Goal: Navigation & Orientation: Find specific page/section

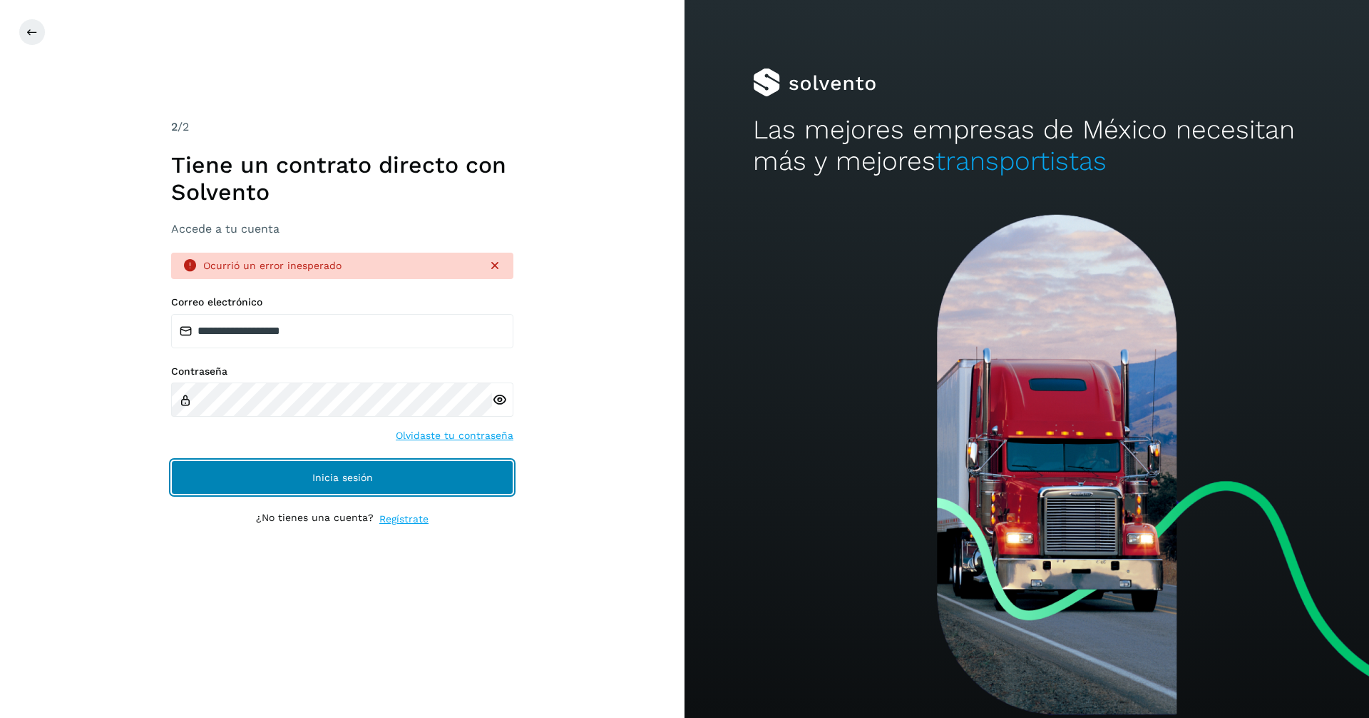
click at [340, 479] on span "Inicia sesión" at bounding box center [342, 477] width 61 height 10
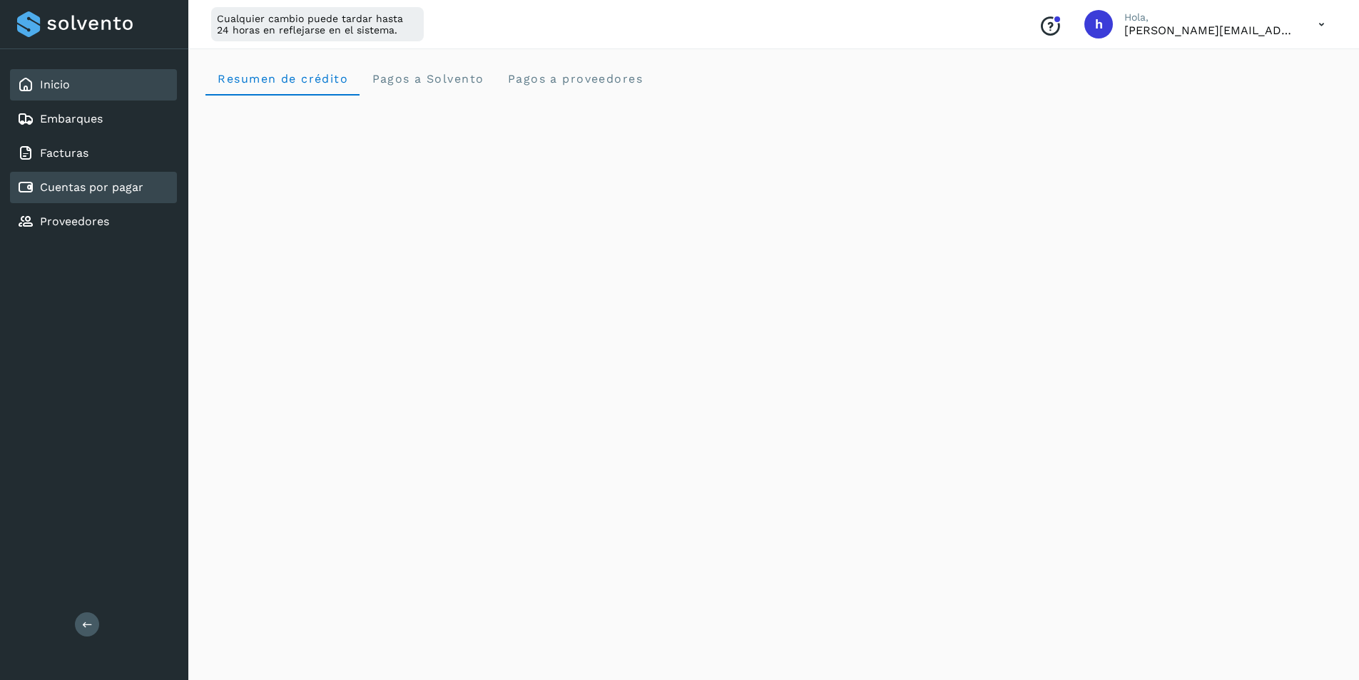
click at [103, 188] on link "Cuentas por pagar" at bounding box center [91, 187] width 103 height 14
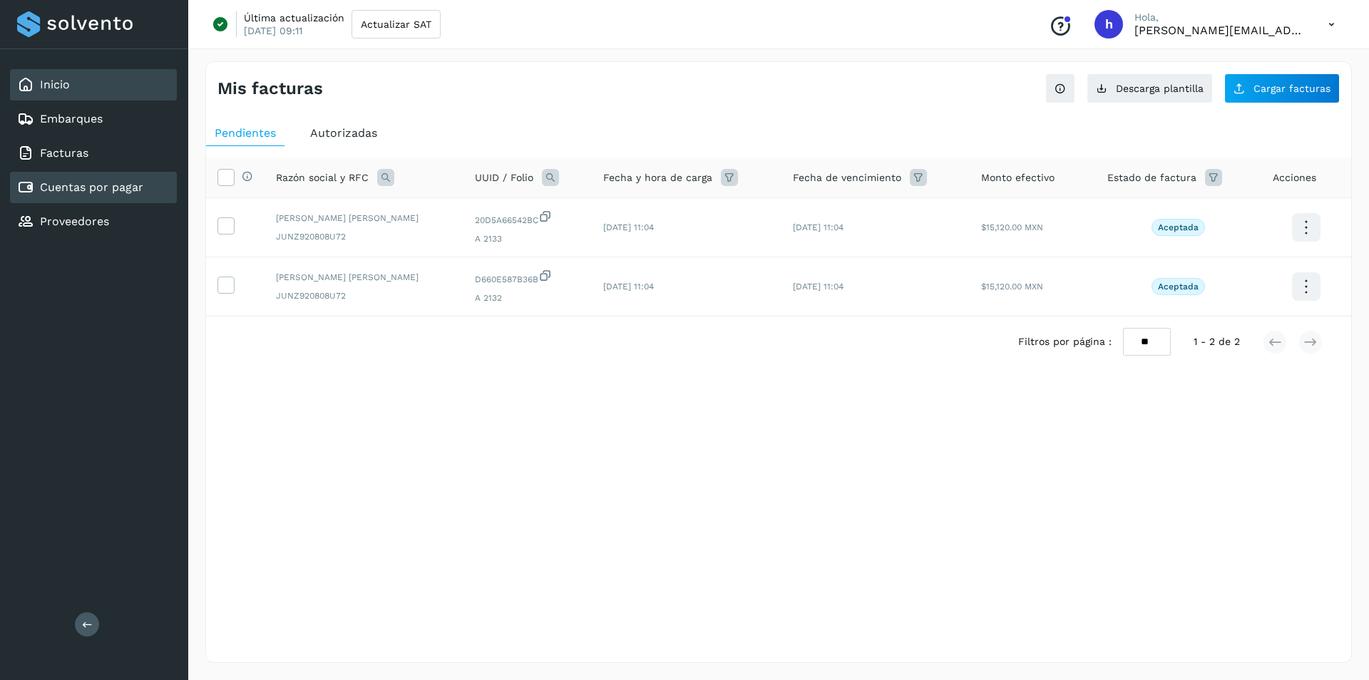
click at [98, 91] on div "Inicio" at bounding box center [93, 84] width 167 height 31
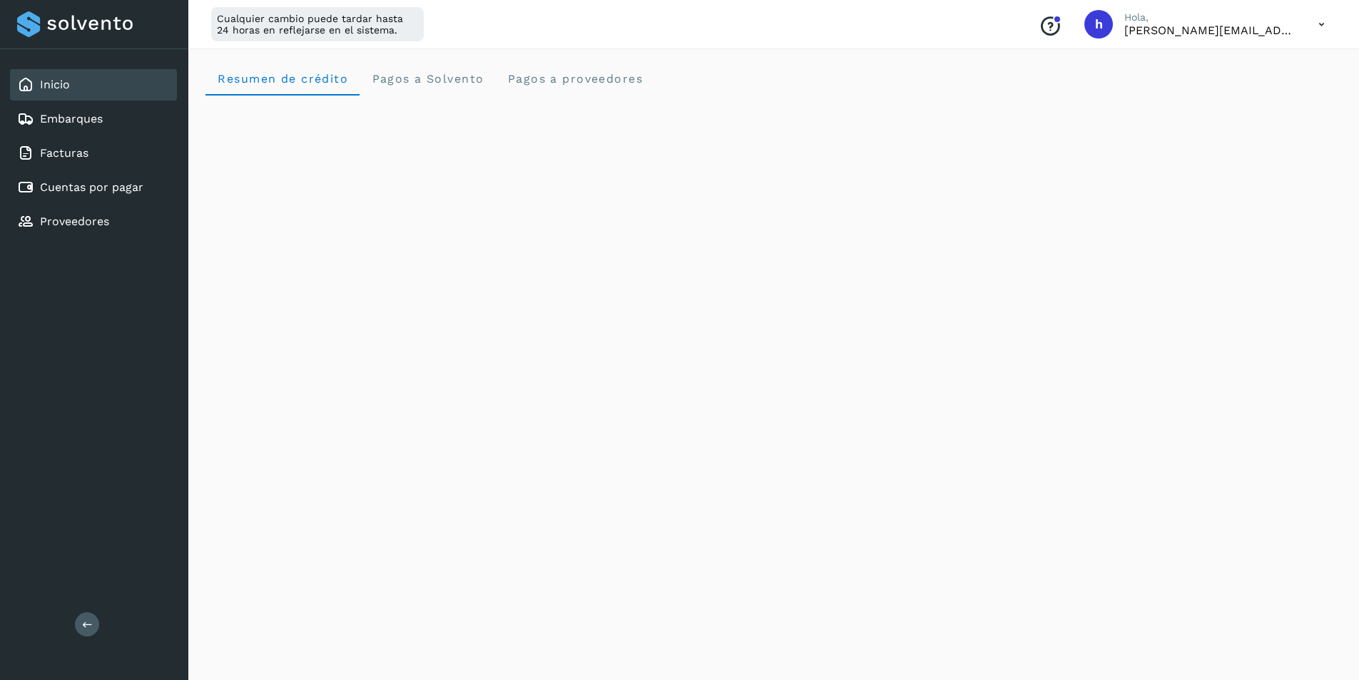
click at [57, 85] on link "Inicio" at bounding box center [55, 85] width 30 height 14
click at [61, 112] on link "Embarques" at bounding box center [71, 119] width 63 height 14
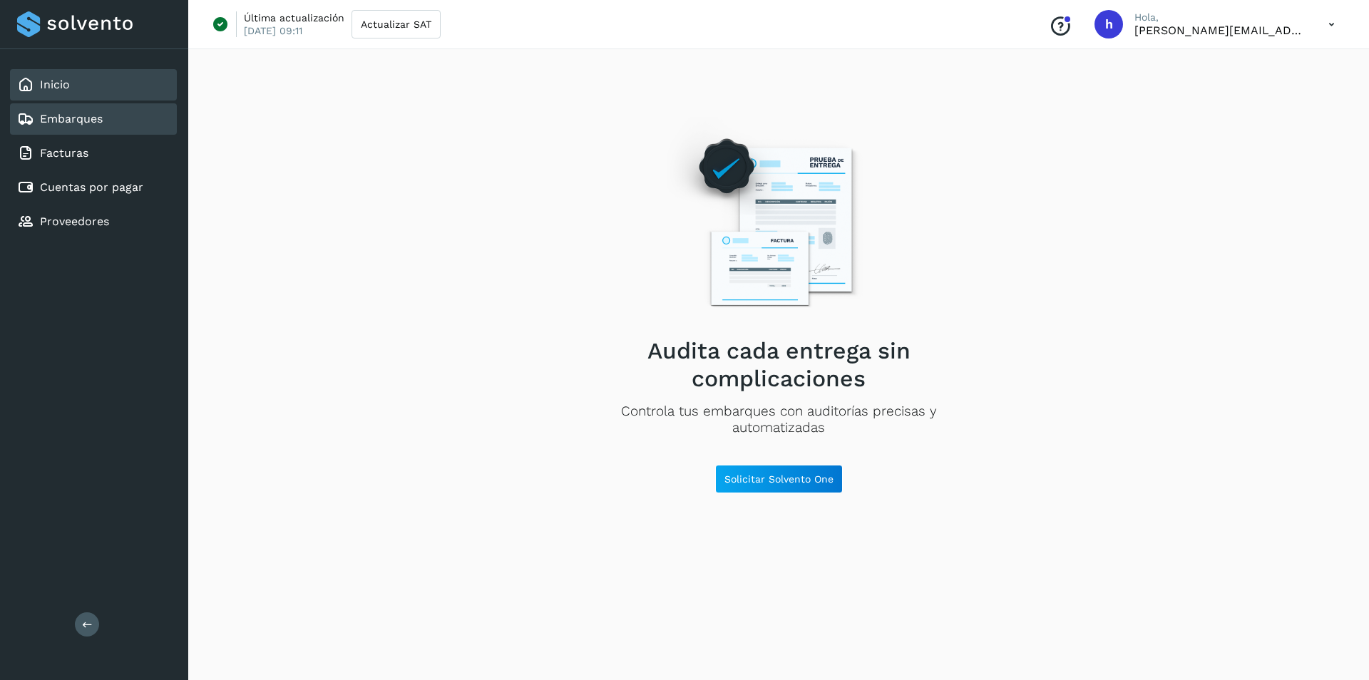
click at [61, 93] on div "Inicio" at bounding box center [93, 84] width 167 height 31
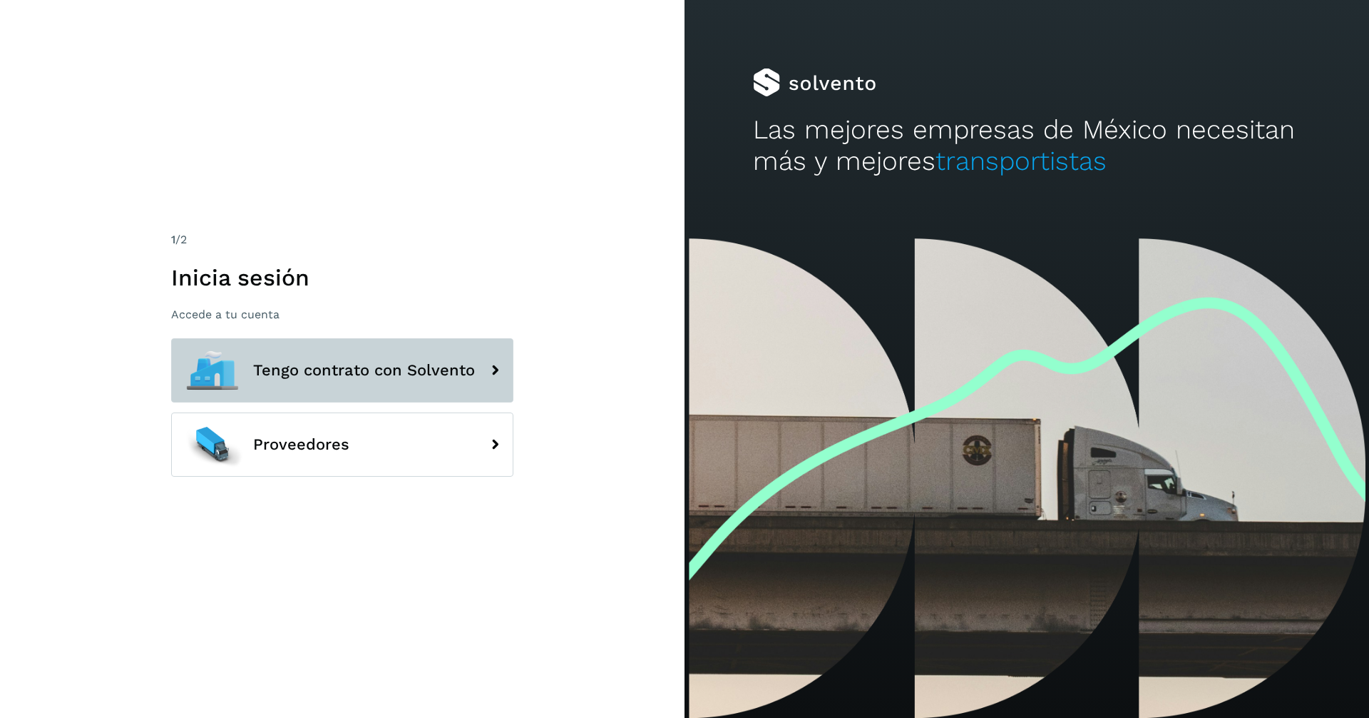
click at [409, 372] on span "Tengo contrato con Solvento" at bounding box center [364, 370] width 222 height 17
click at [315, 365] on span "Tengo contrato con Solvento" at bounding box center [364, 370] width 222 height 17
click at [478, 371] on button "Tengo contrato con Solvento" at bounding box center [342, 370] width 342 height 64
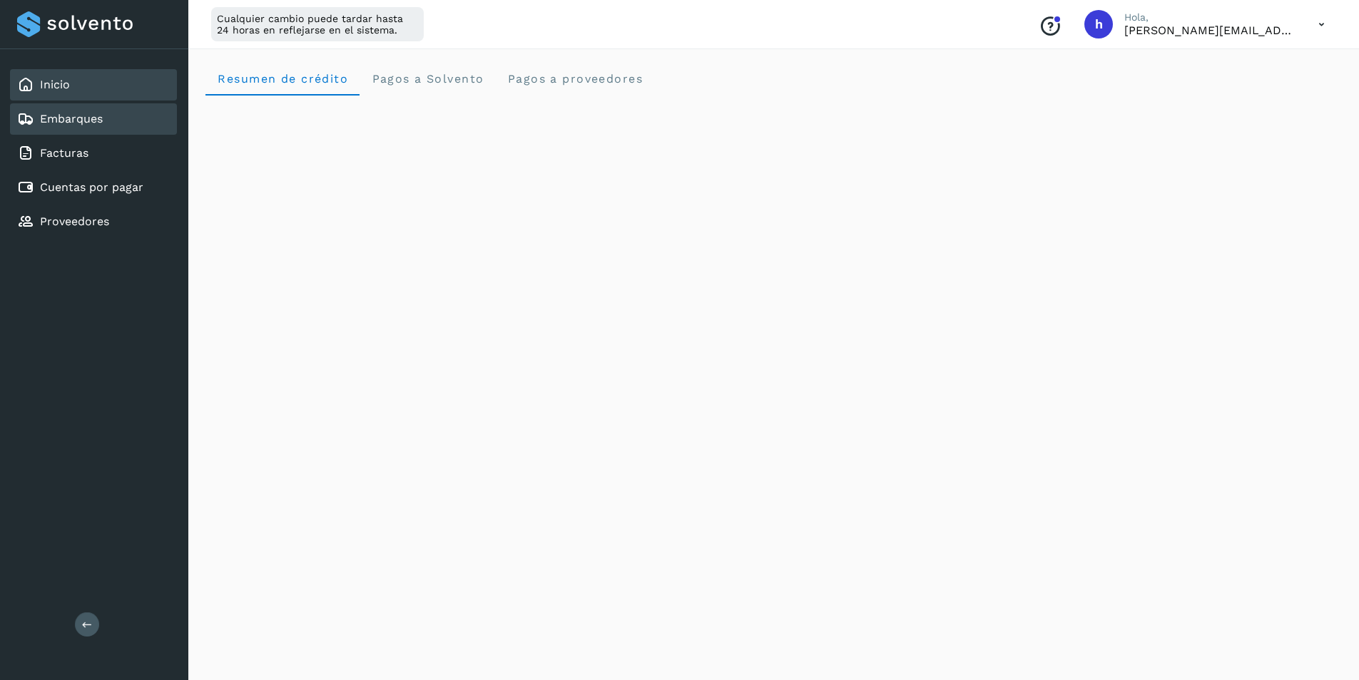
click at [71, 123] on link "Embarques" at bounding box center [71, 119] width 63 height 14
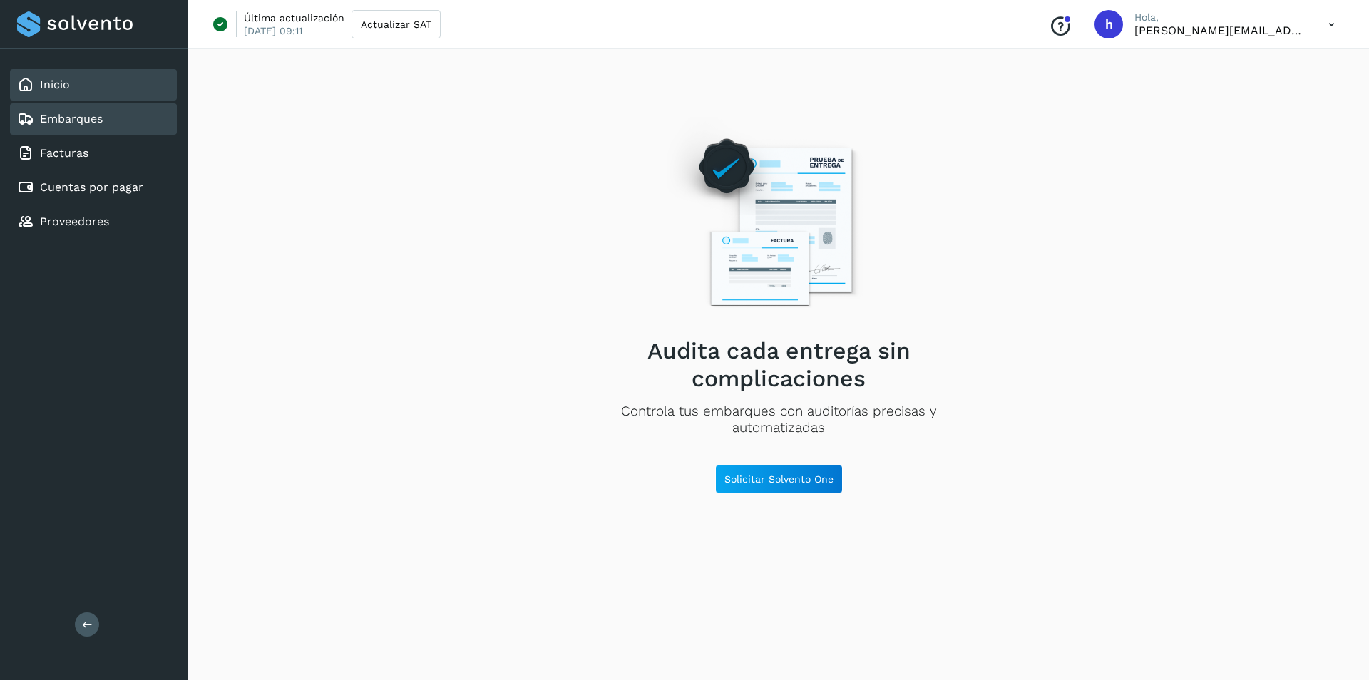
click at [63, 88] on link "Inicio" at bounding box center [55, 85] width 30 height 14
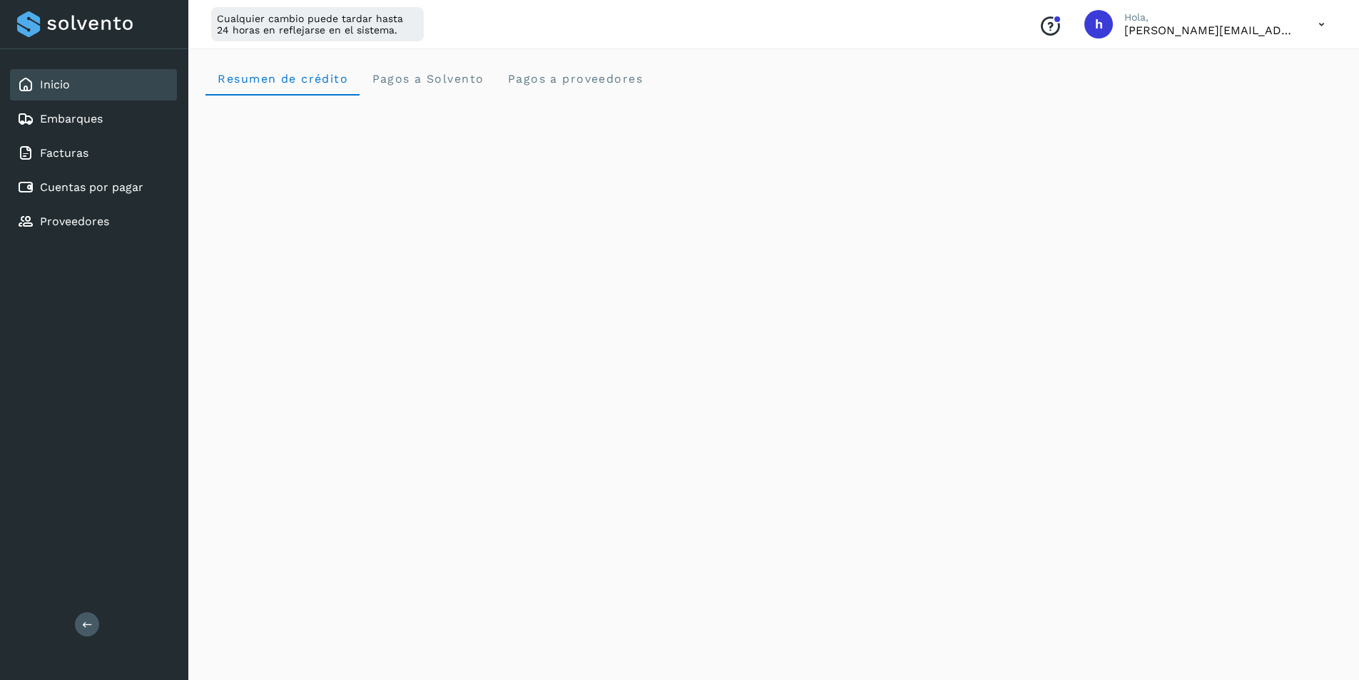
scroll to position [71, 0]
